Goal: Task Accomplishment & Management: Use online tool/utility

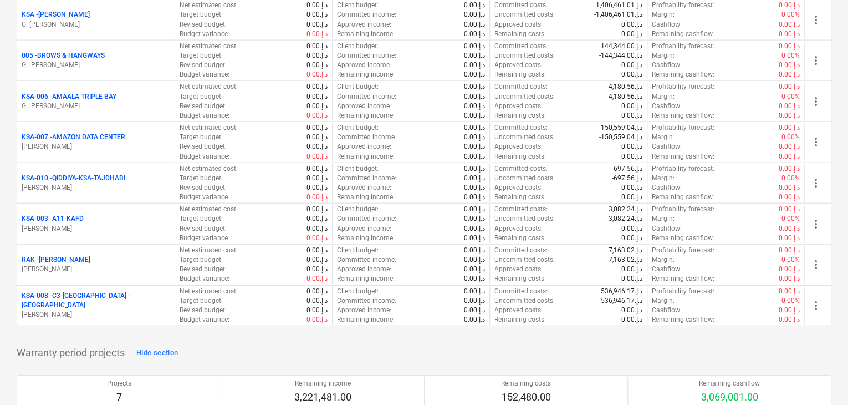
scroll to position [1275, 0]
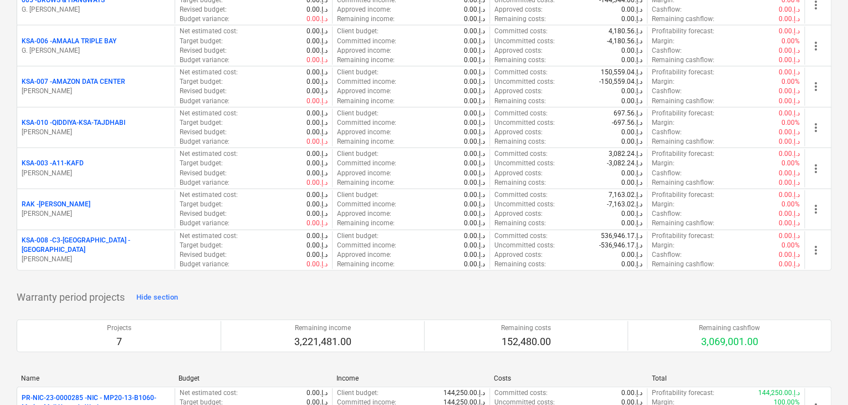
click at [115, 255] on p "[PERSON_NAME]" at bounding box center [96, 259] width 149 height 9
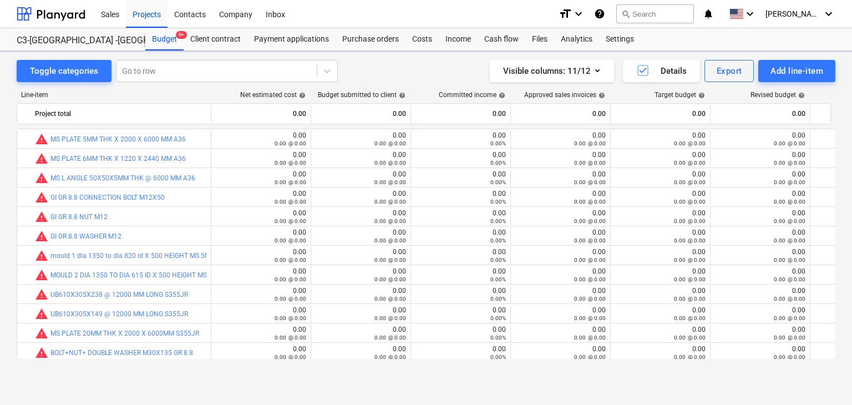
scroll to position [238, 0]
click at [794, 70] on div "Add line-item" at bounding box center [796, 71] width 53 height 14
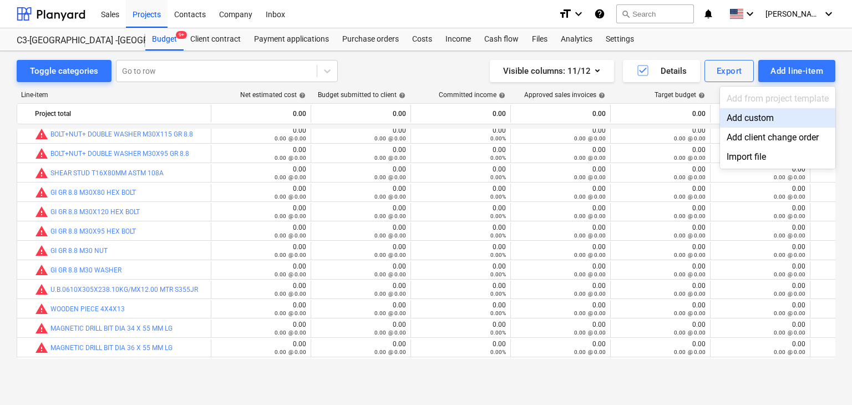
click at [755, 111] on div "Add custom" at bounding box center [777, 117] width 115 height 19
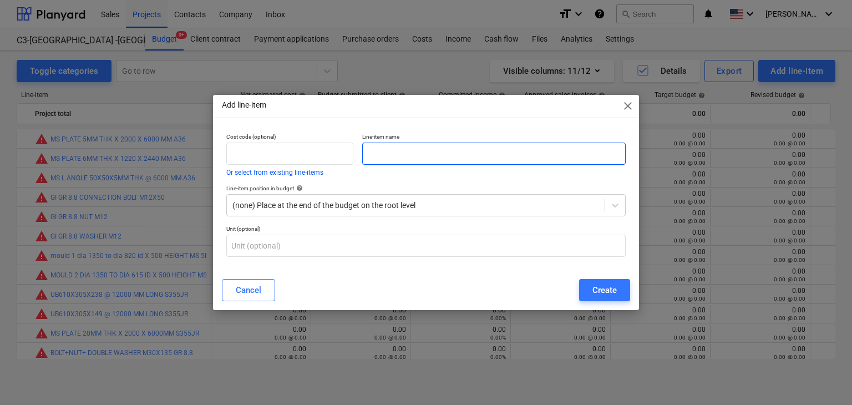
scroll to position [238, 0]
click at [420, 149] on input "text" at bounding box center [493, 154] width 263 height 22
paste input "UB 610X305X179 @ 12000 MM S355"
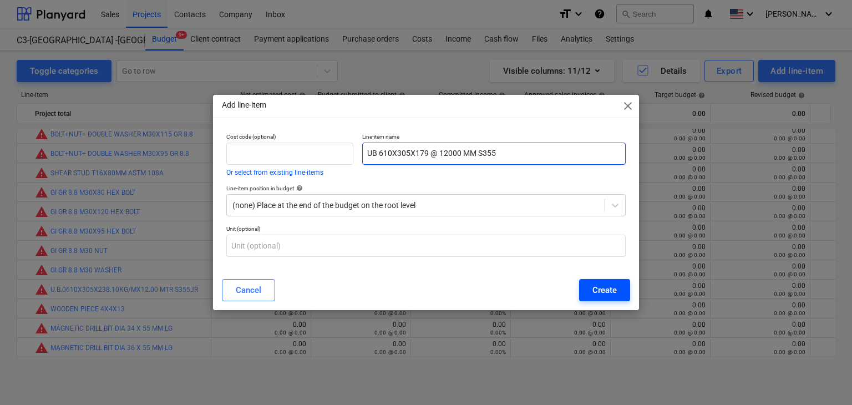
type input "UB 610X305X179 @ 12000 MM S355"
click at [593, 298] on button "Create" at bounding box center [604, 290] width 51 height 22
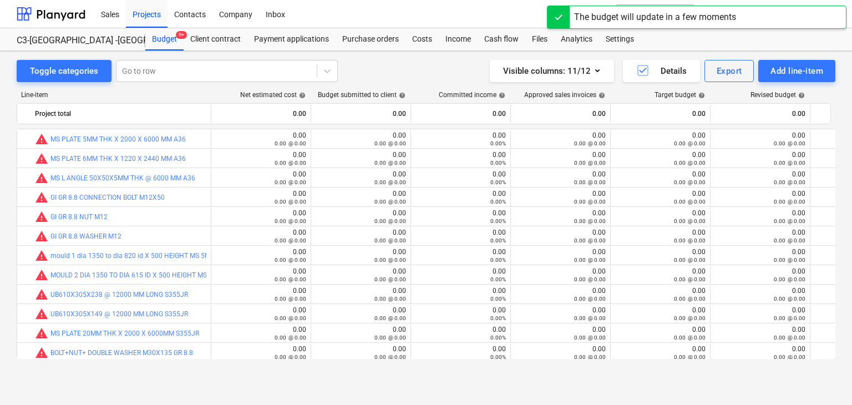
scroll to position [238, 0]
